Goal: Transaction & Acquisition: Purchase product/service

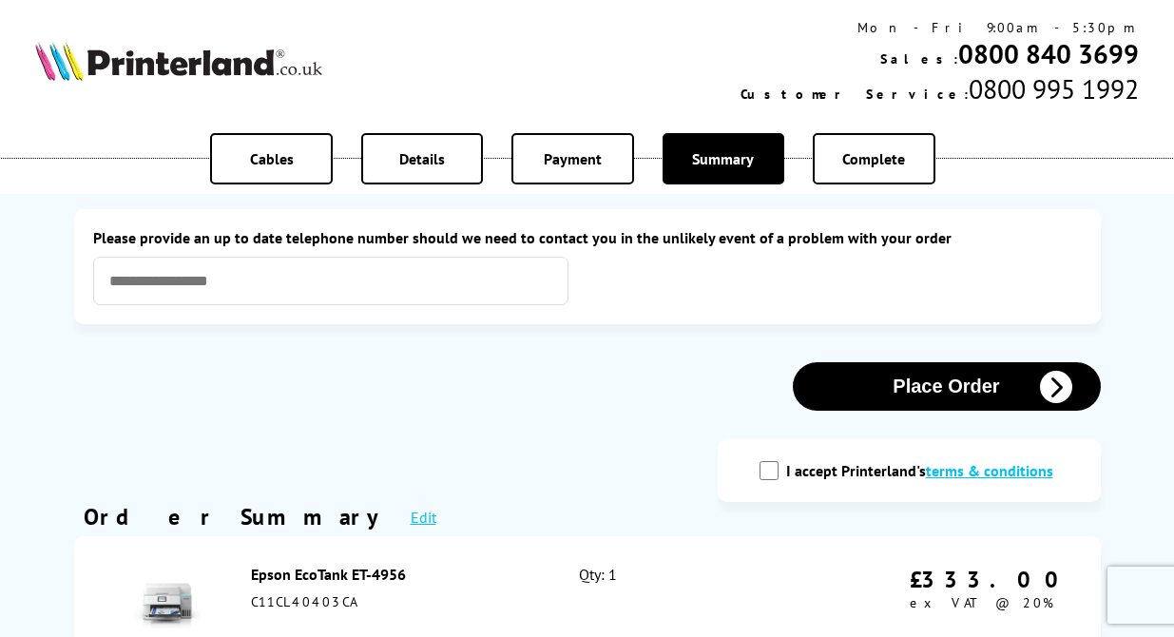
click at [777, 467] on input "I accept Printerland's terms & conditions" at bounding box center [769, 470] width 19 height 19
checkbox input "true"
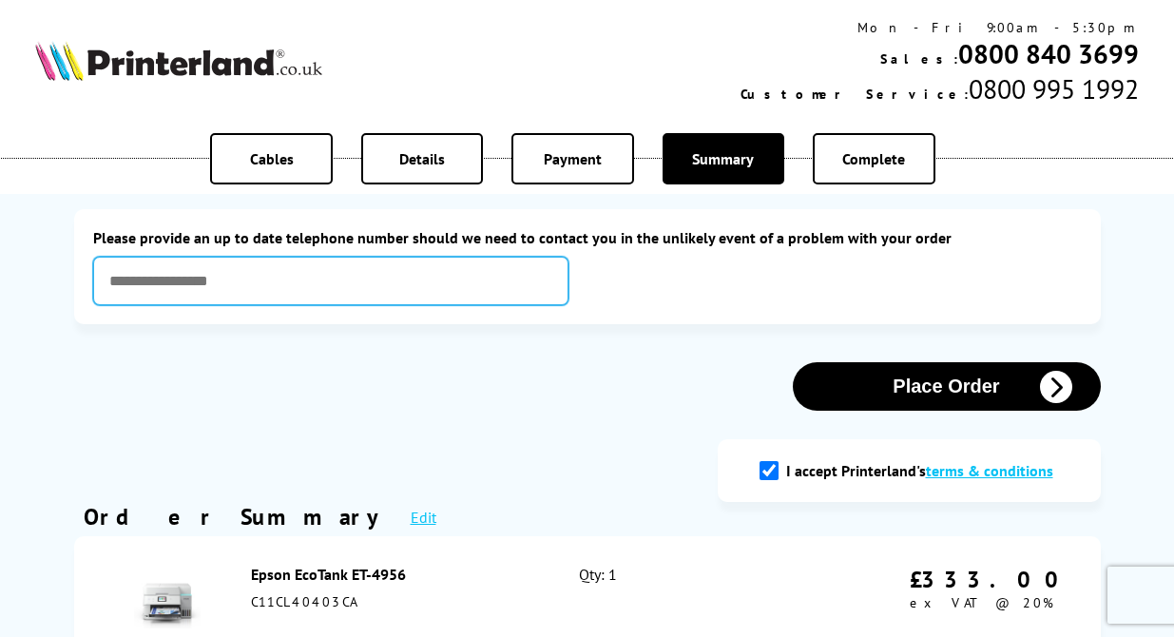
click at [445, 284] on input "text" at bounding box center [330, 281] width 475 height 48
type input "**********"
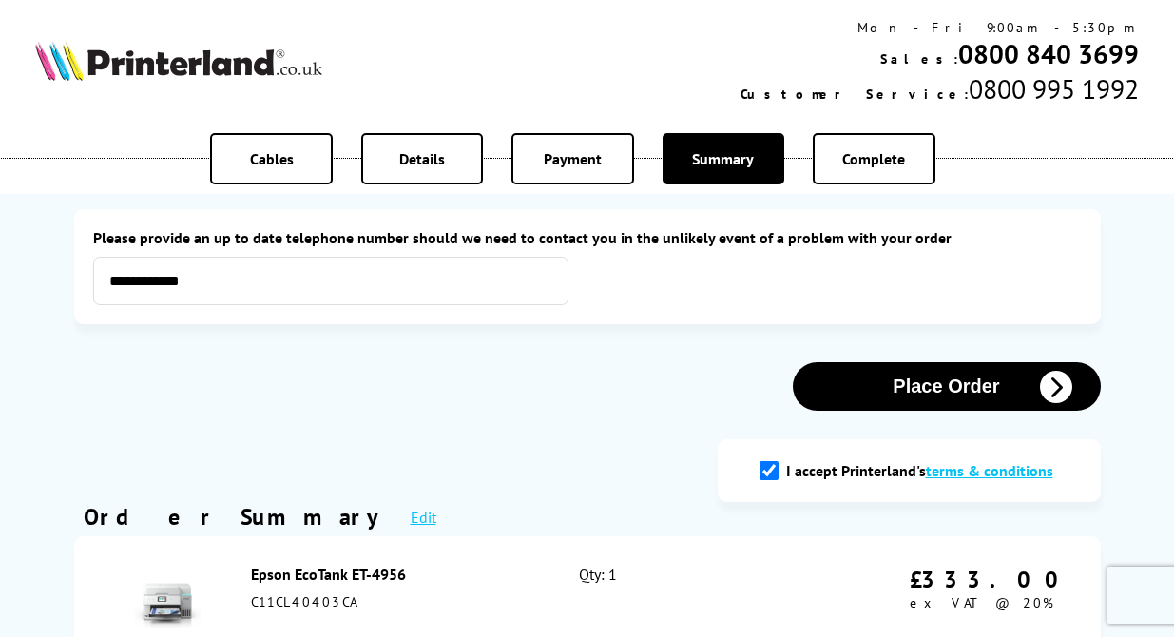
click at [930, 387] on button "Place Order" at bounding box center [947, 386] width 308 height 48
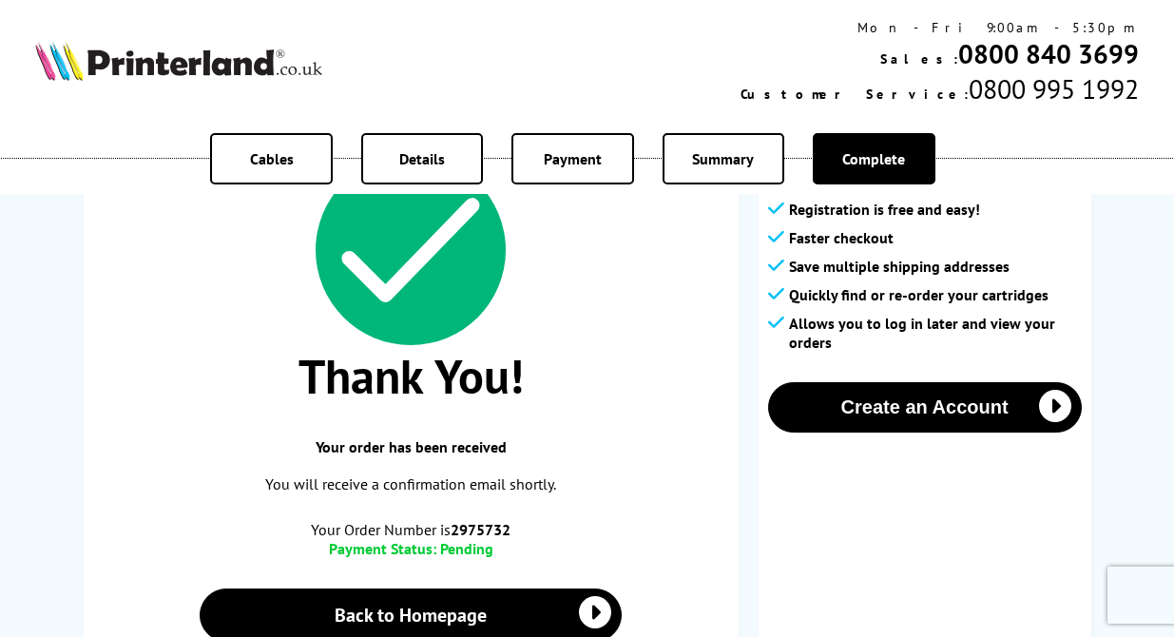
scroll to position [146, 0]
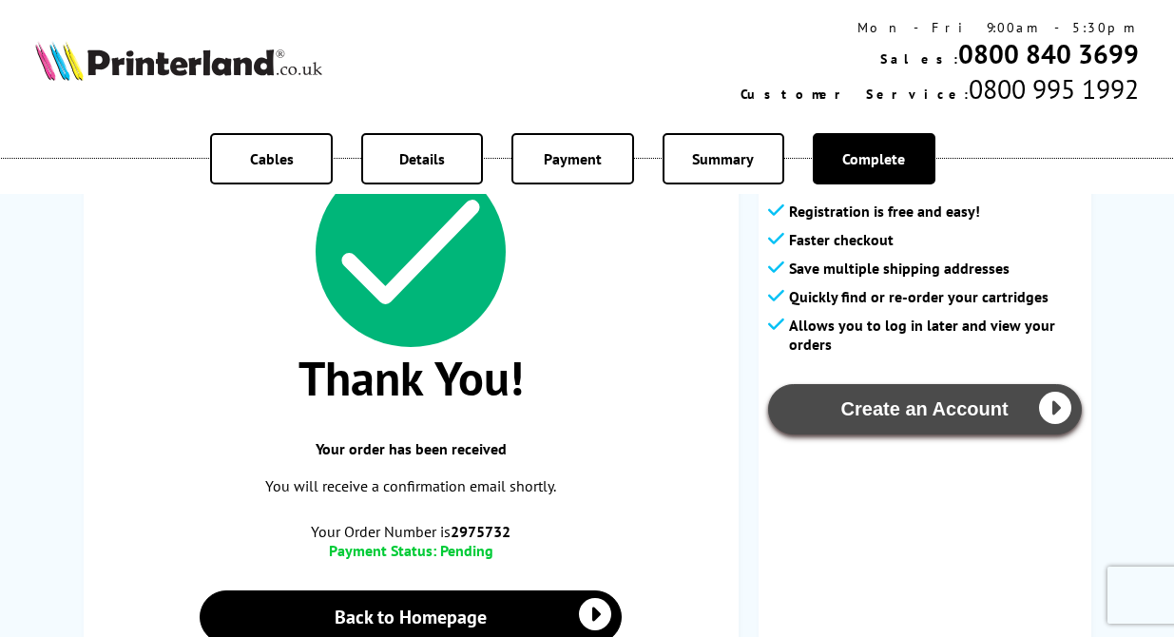
click at [890, 415] on button "Create an Account" at bounding box center [925, 409] width 314 height 50
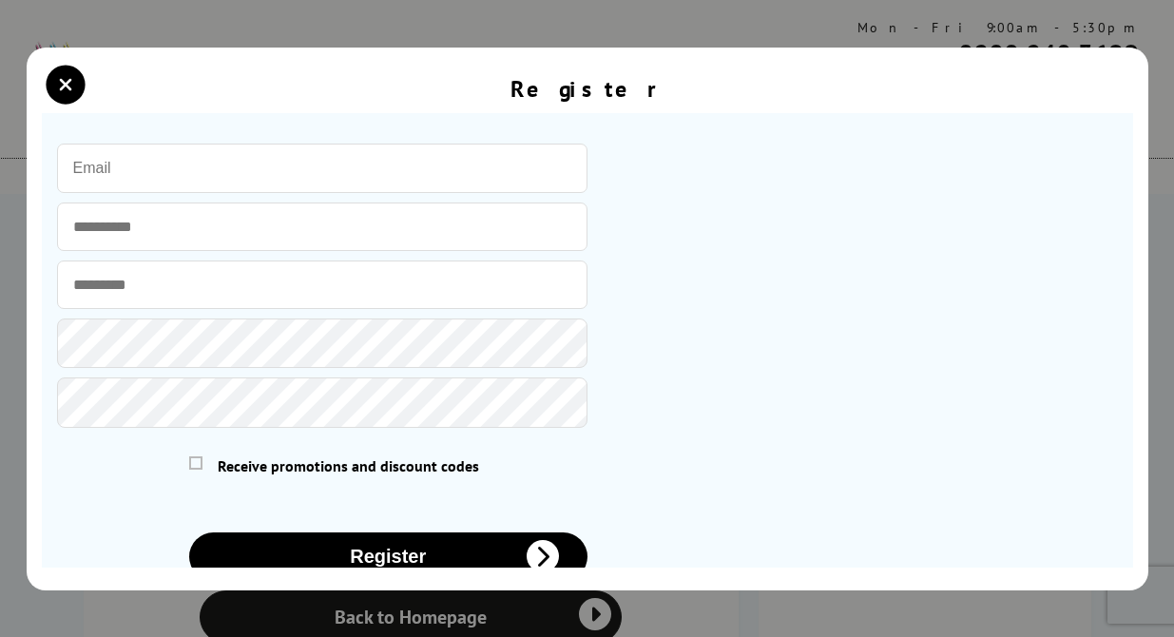
click at [301, 172] on input "email" at bounding box center [322, 168] width 530 height 49
type input "obrienr62@gmail.com"
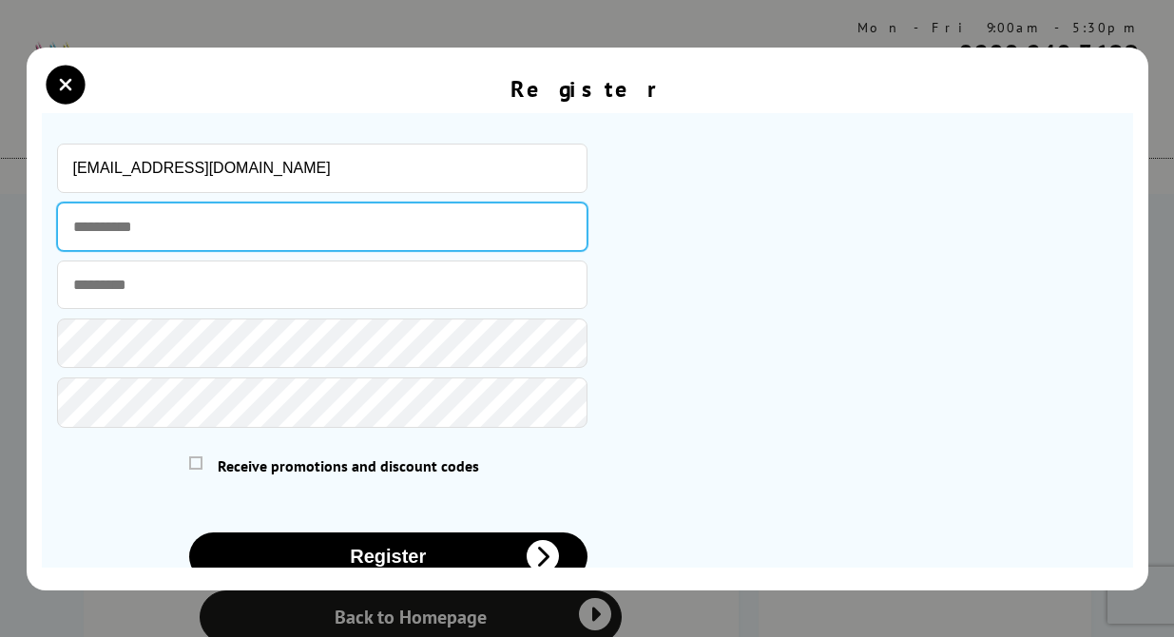
click at [211, 228] on input "text" at bounding box center [322, 226] width 530 height 48
type input "*******"
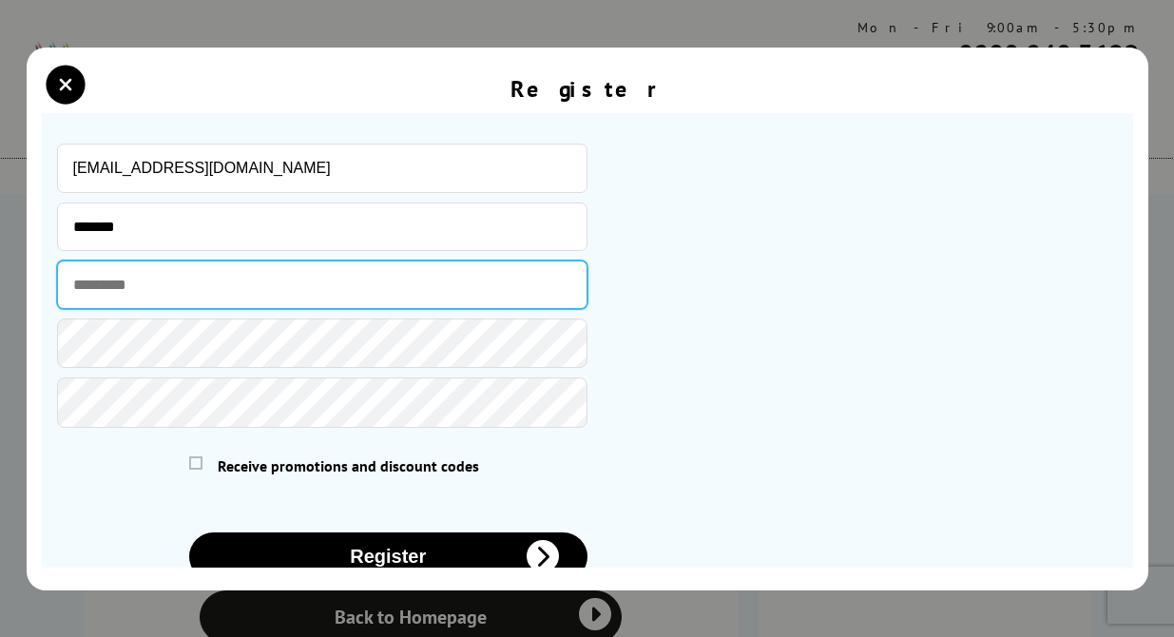
click at [188, 298] on input "text" at bounding box center [322, 284] width 530 height 48
type input "*******"
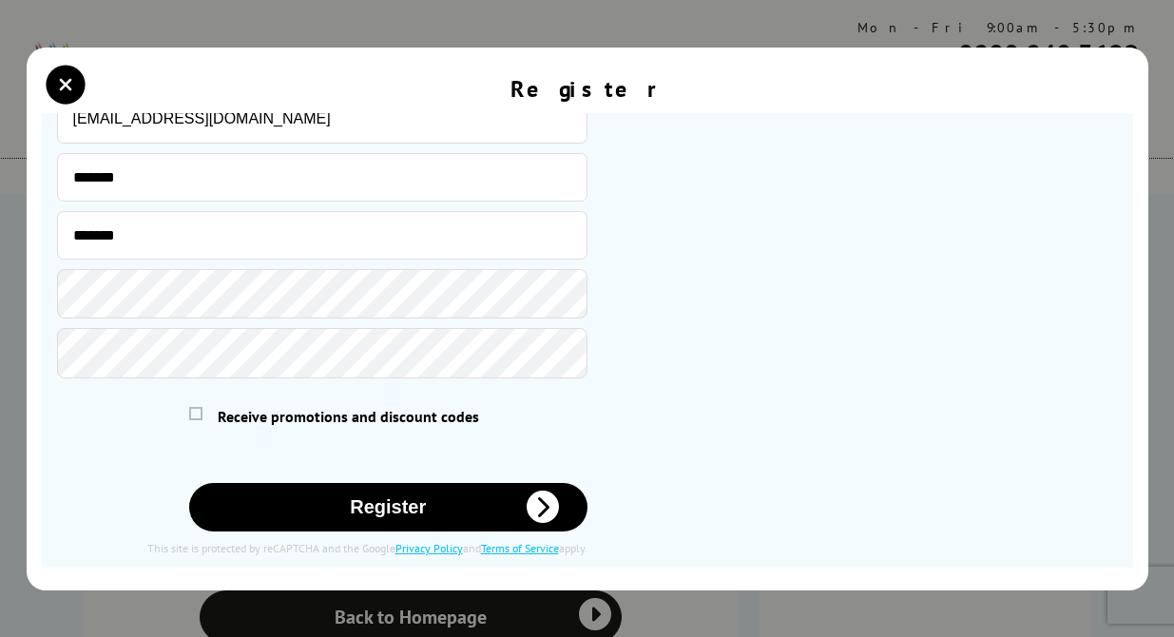
scroll to position [71, 0]
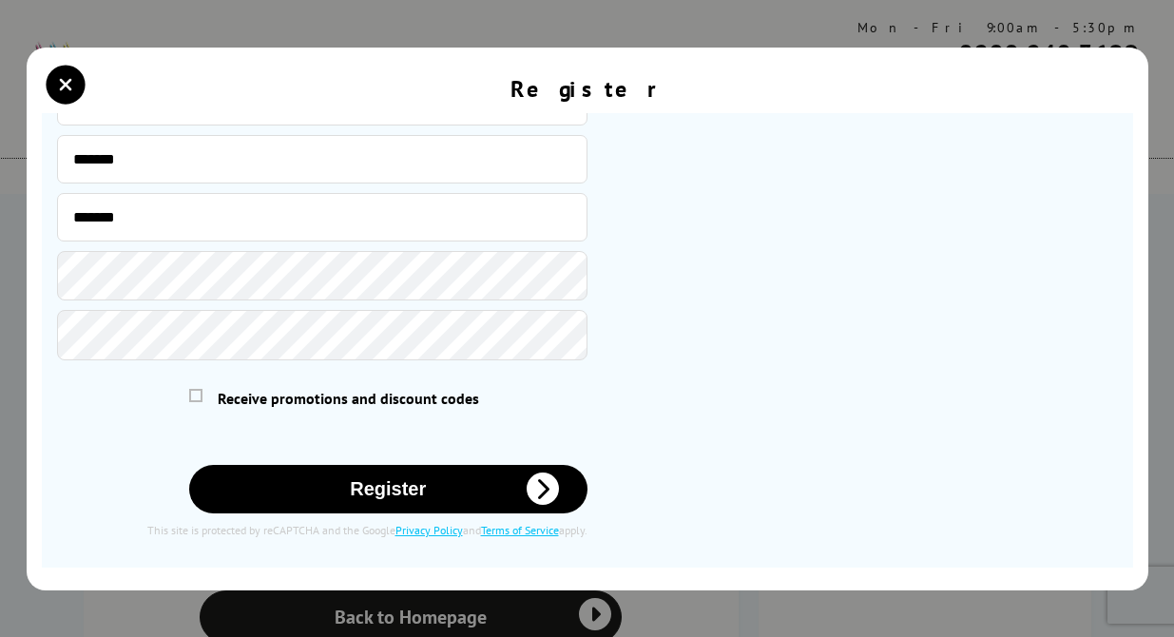
click at [392, 484] on button "Register" at bounding box center [388, 489] width 398 height 48
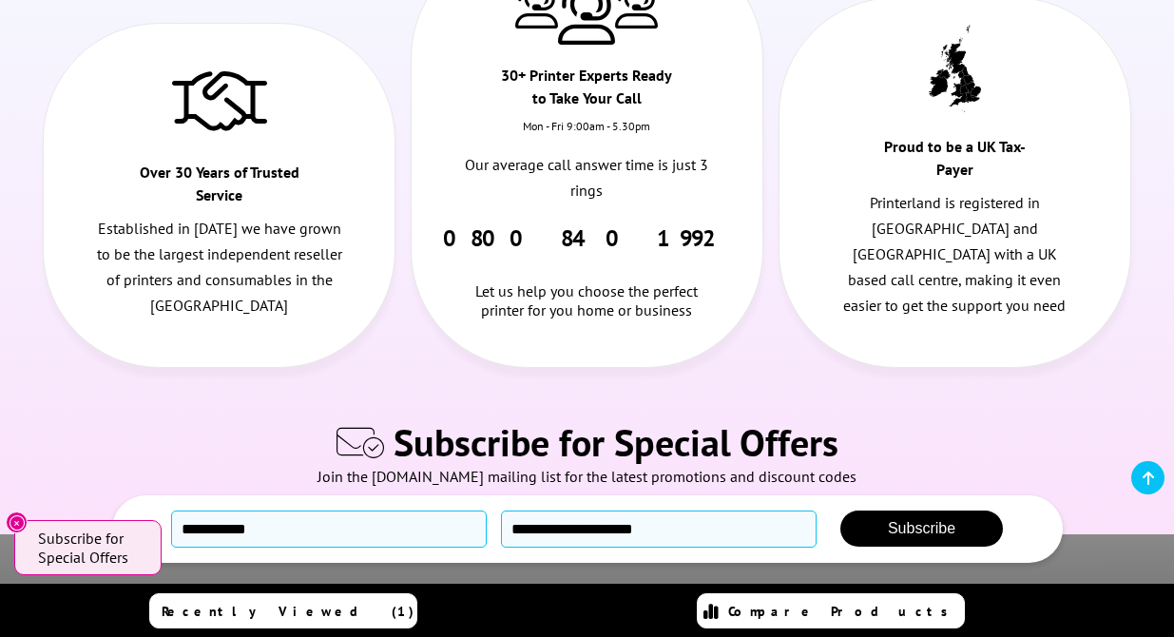
scroll to position [837, 0]
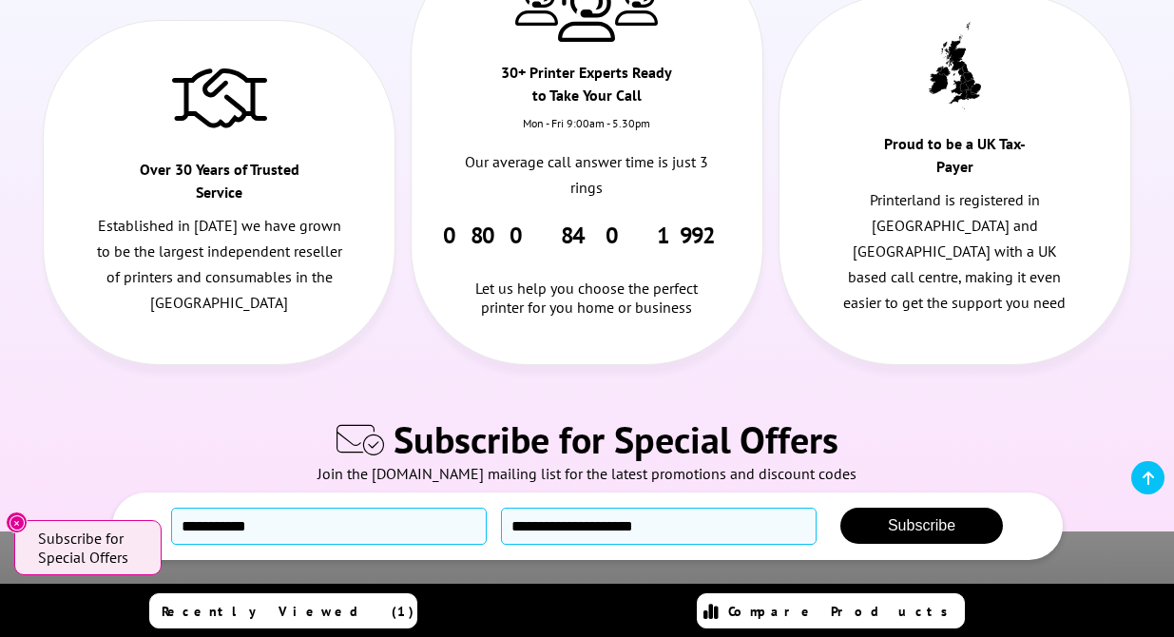
click at [746, 375] on div "Why buy from us? Over 30 Years of Trusted Service Established in [DATE] we have…" at bounding box center [587, 154] width 1174 height 566
